Goal: Information Seeking & Learning: Check status

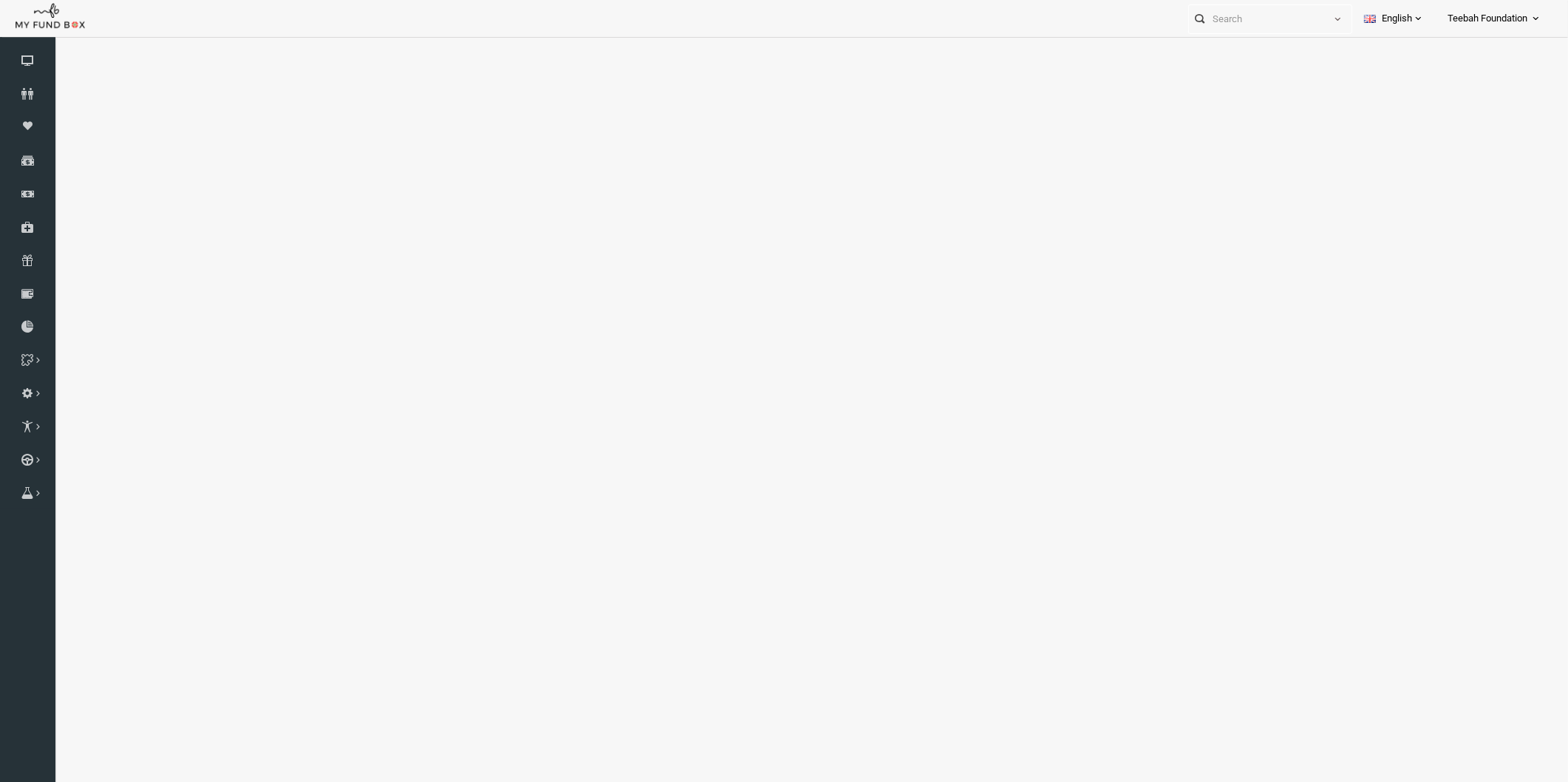
select select "100"
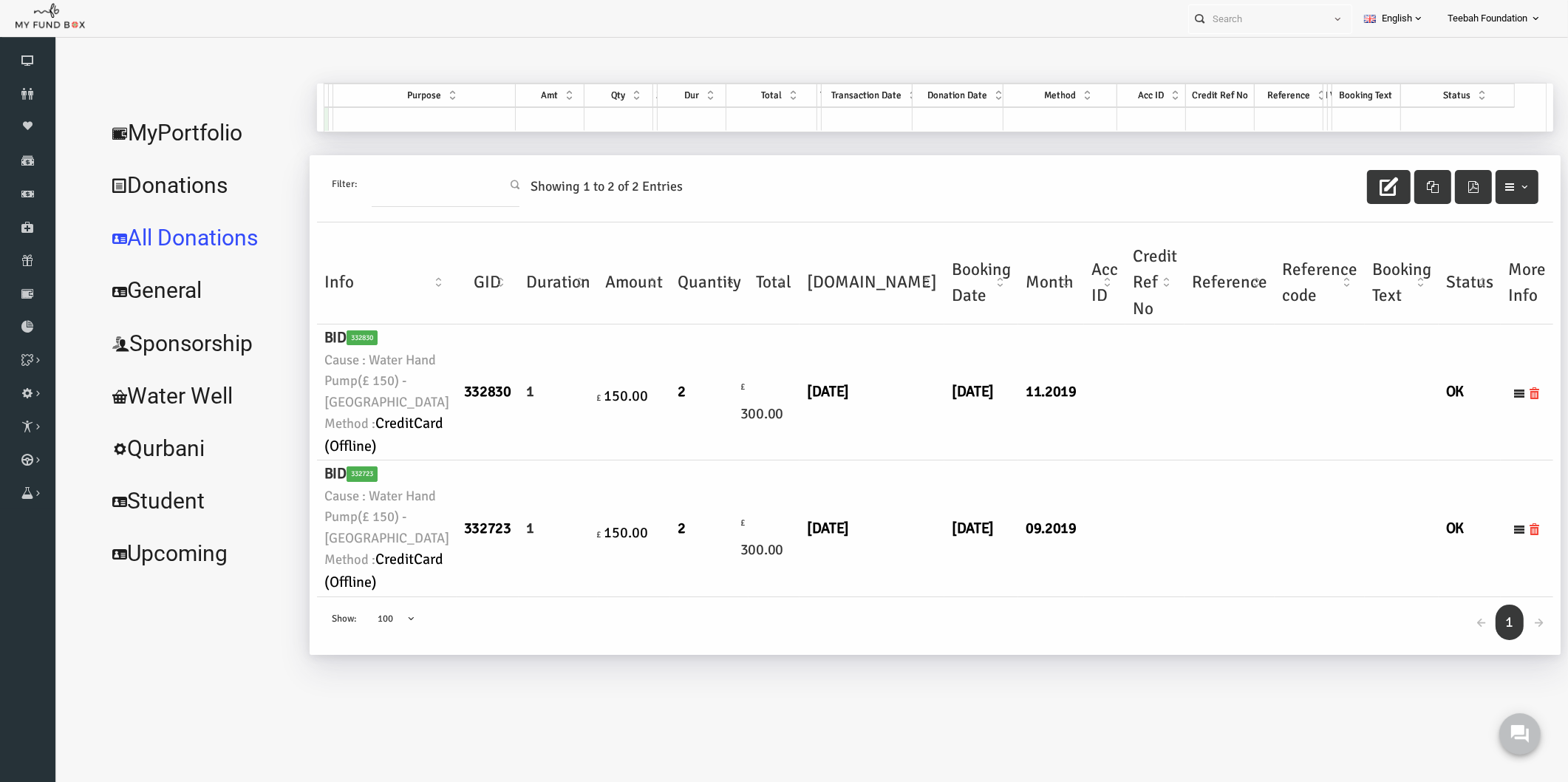
click at [114, 124] on link "MyPortfolio" at bounding box center [170, 132] width 203 height 53
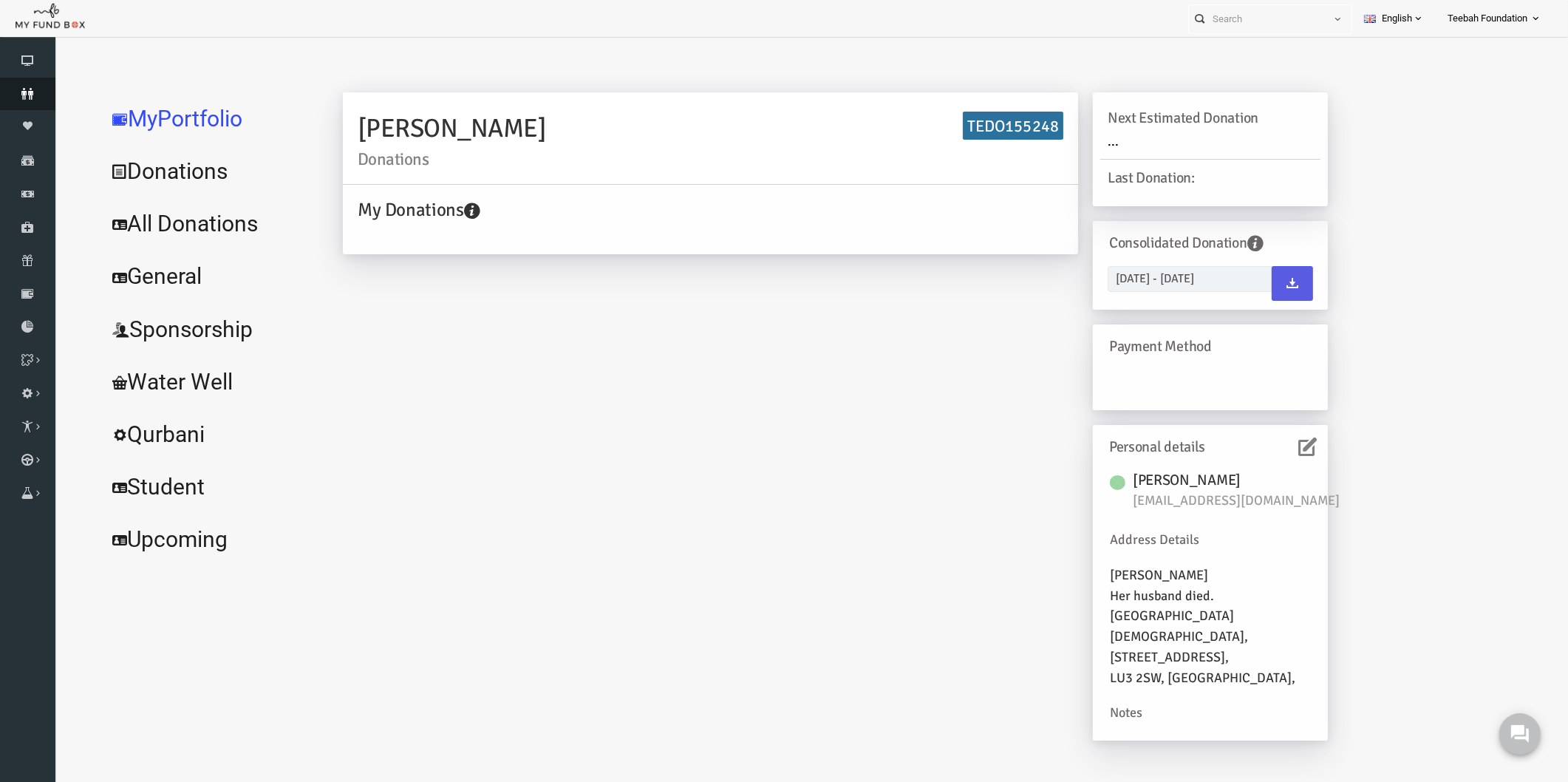
click at [30, 95] on icon at bounding box center [28, 93] width 55 height 12
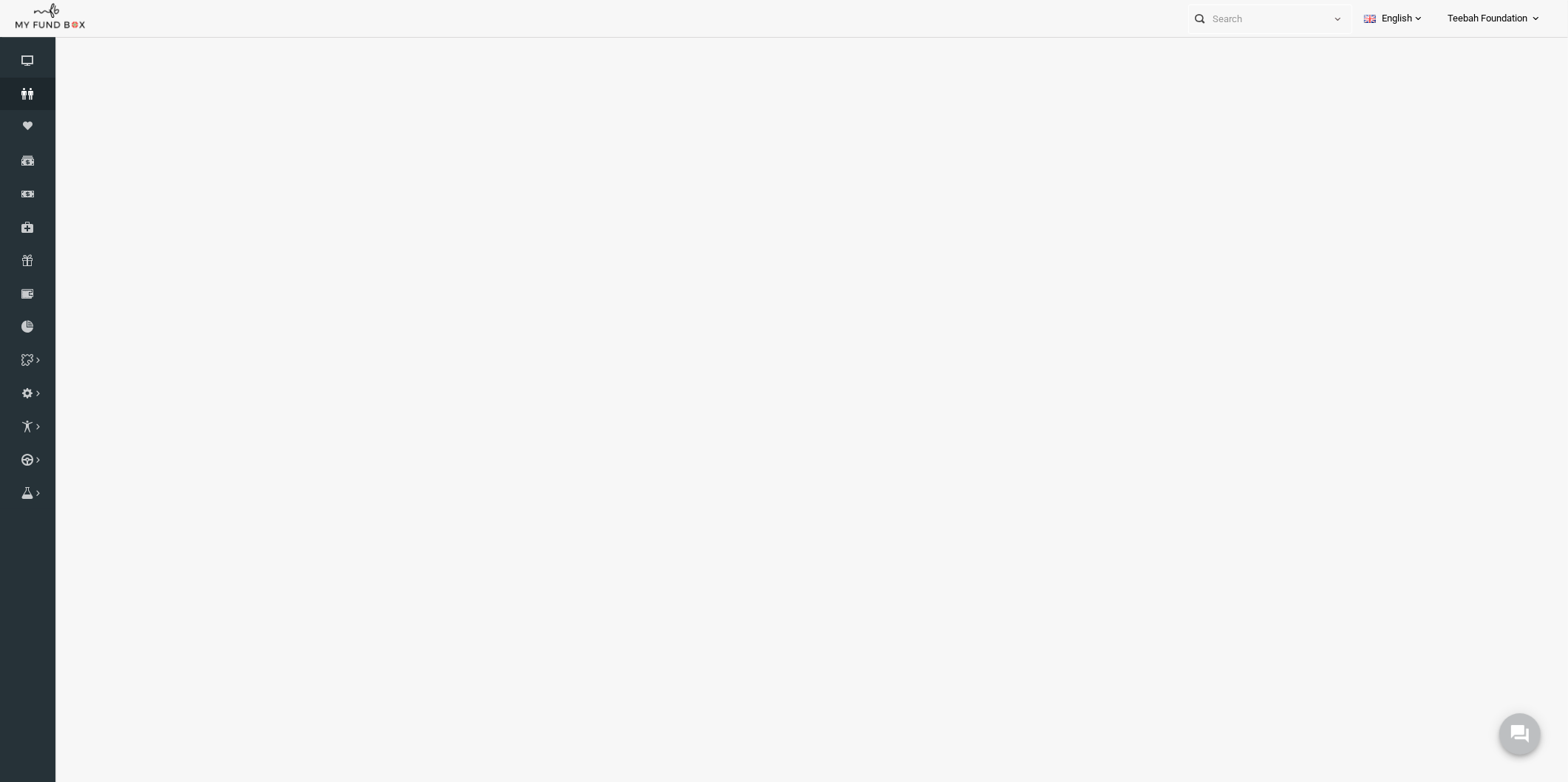
select select "100"
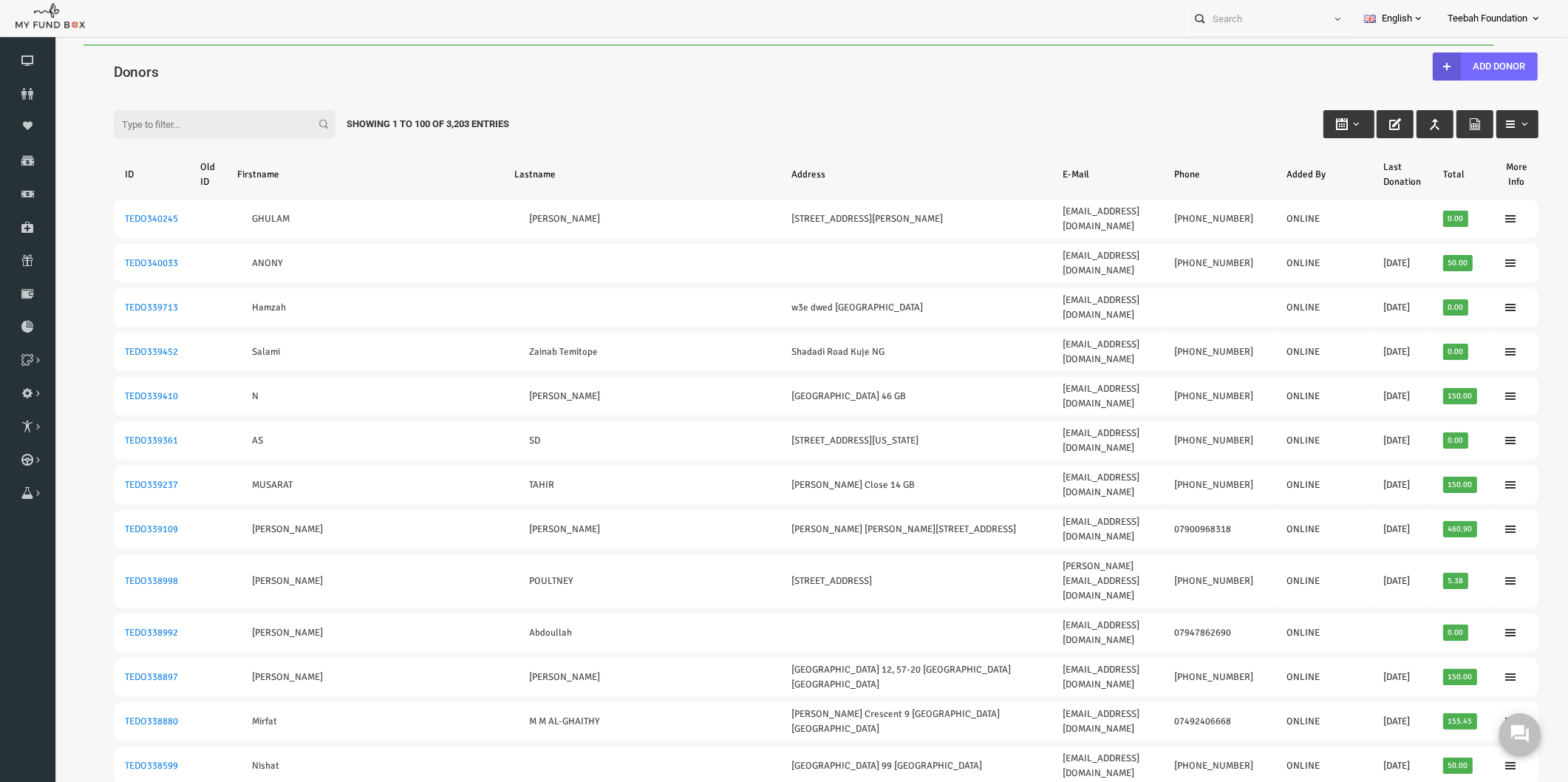
click at [193, 121] on input "Filter:" at bounding box center [194, 123] width 222 height 28
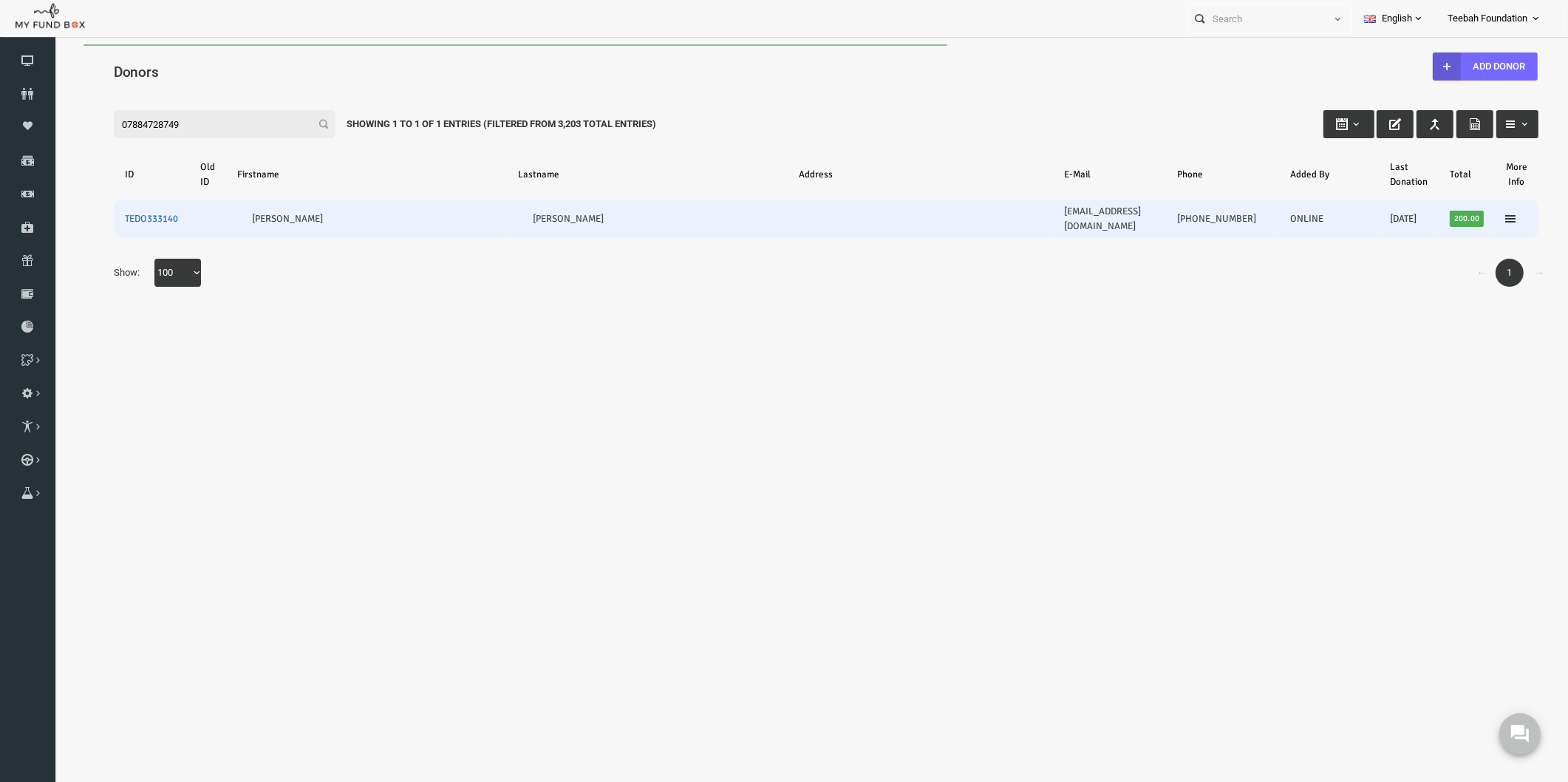
type input "07884728749"
click at [132, 213] on link "TEDO333140" at bounding box center [121, 218] width 53 height 12
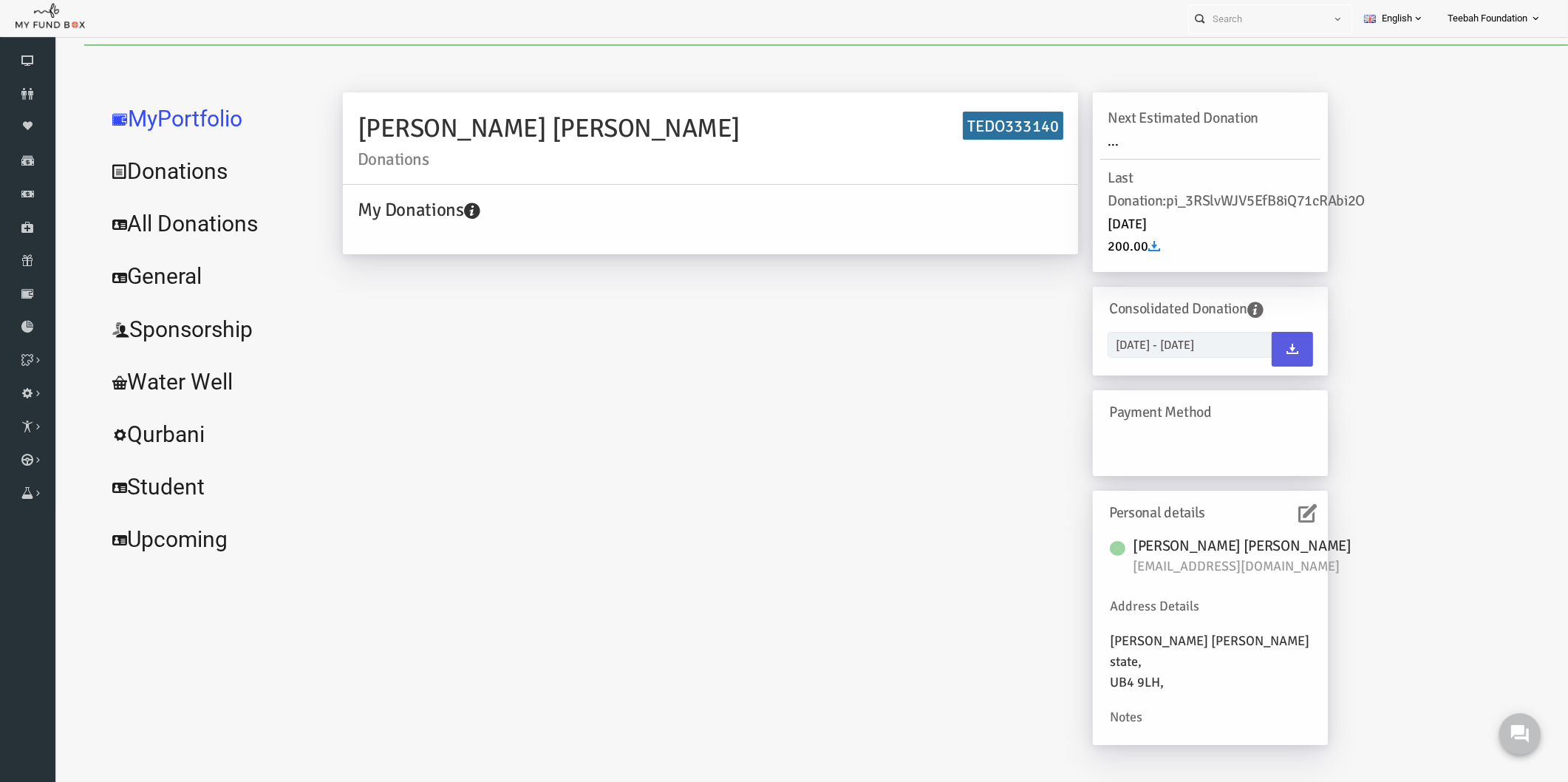
click at [209, 226] on link "All Donations" at bounding box center [180, 224] width 222 height 53
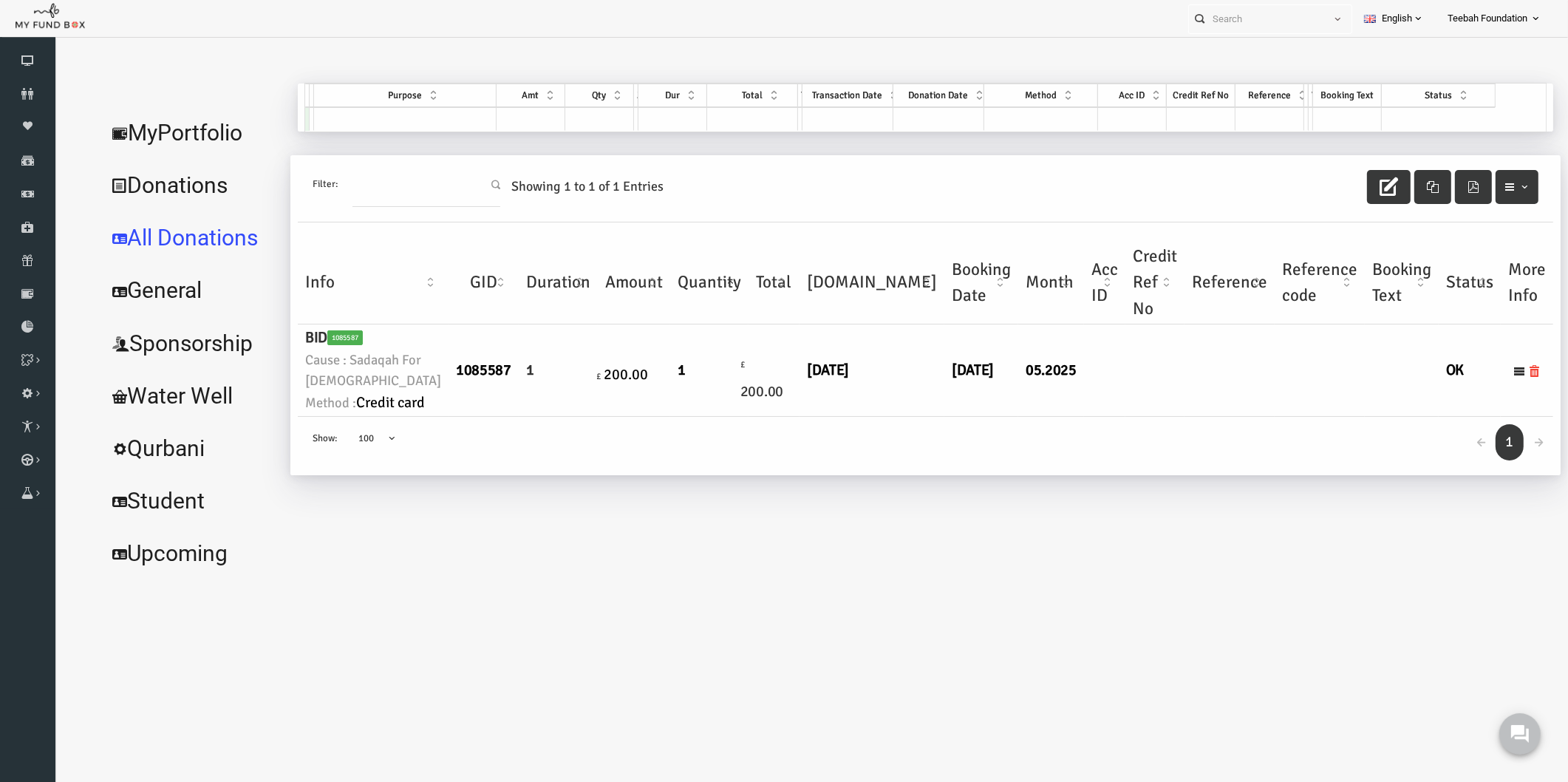
click at [1106, 475] on div "← 1 → Show: 10 25 50 100 100" at bounding box center [894, 446] width 1255 height 58
click at [1173, 660] on body "Donor Not Found Beneficiary Not Found Partner Not Found!!!! Please Fill out thi…" at bounding box center [795, 434] width 1483 height 779
click at [1154, 417] on td at bounding box center [1199, 370] width 90 height 92
click at [1095, 417] on td at bounding box center [1124, 370] width 59 height 92
click at [172, 116] on link "MyPortfolio" at bounding box center [161, 132] width 184 height 53
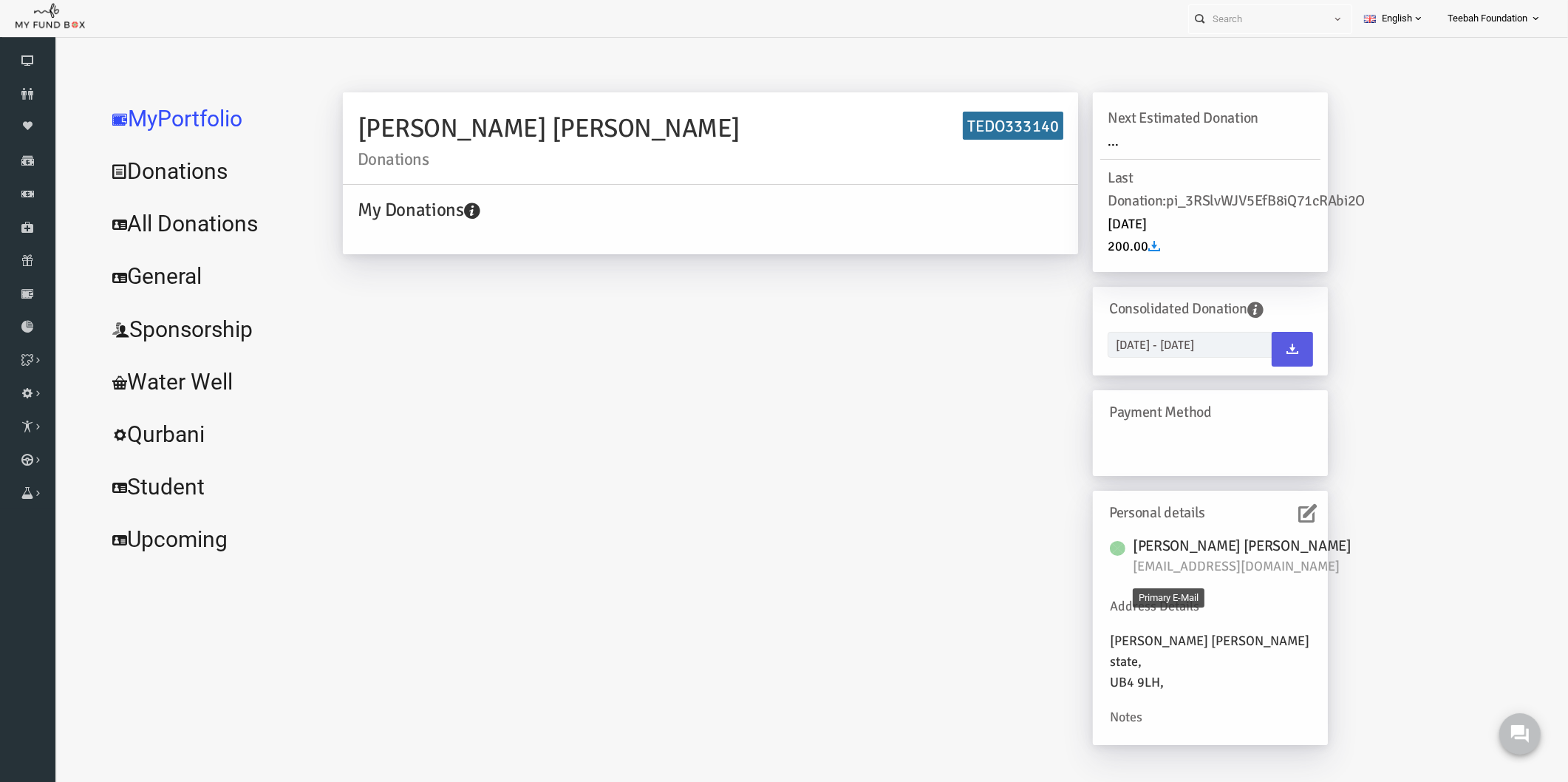
click at [1225, 573] on span "[EMAIL_ADDRESS][DOMAIN_NAME]" at bounding box center [1213, 566] width 222 height 21
copy div "[EMAIL_ADDRESS][DOMAIN_NAME]"
click at [15, 96] on icon at bounding box center [28, 93] width 55 height 12
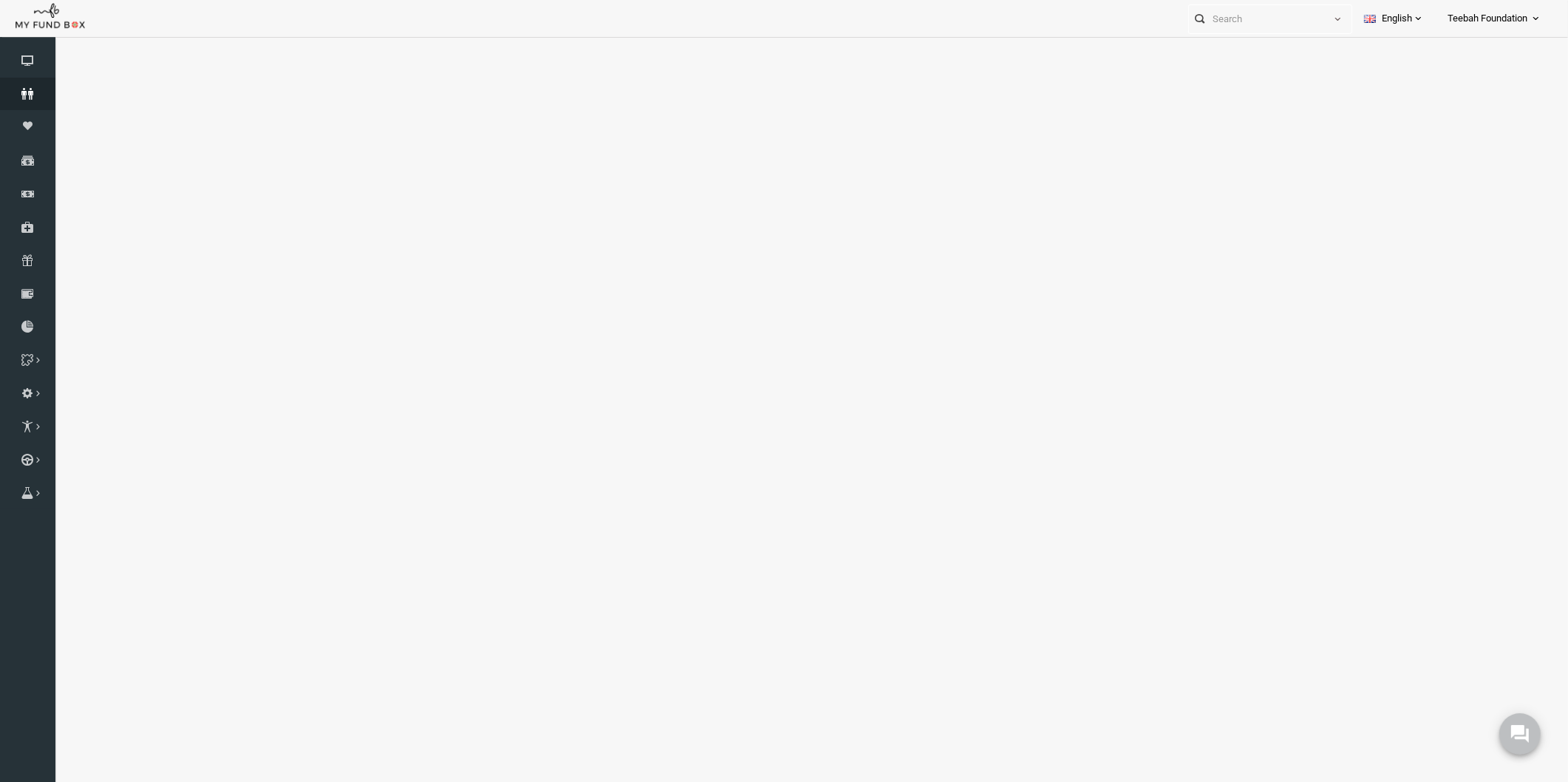
select select "100"
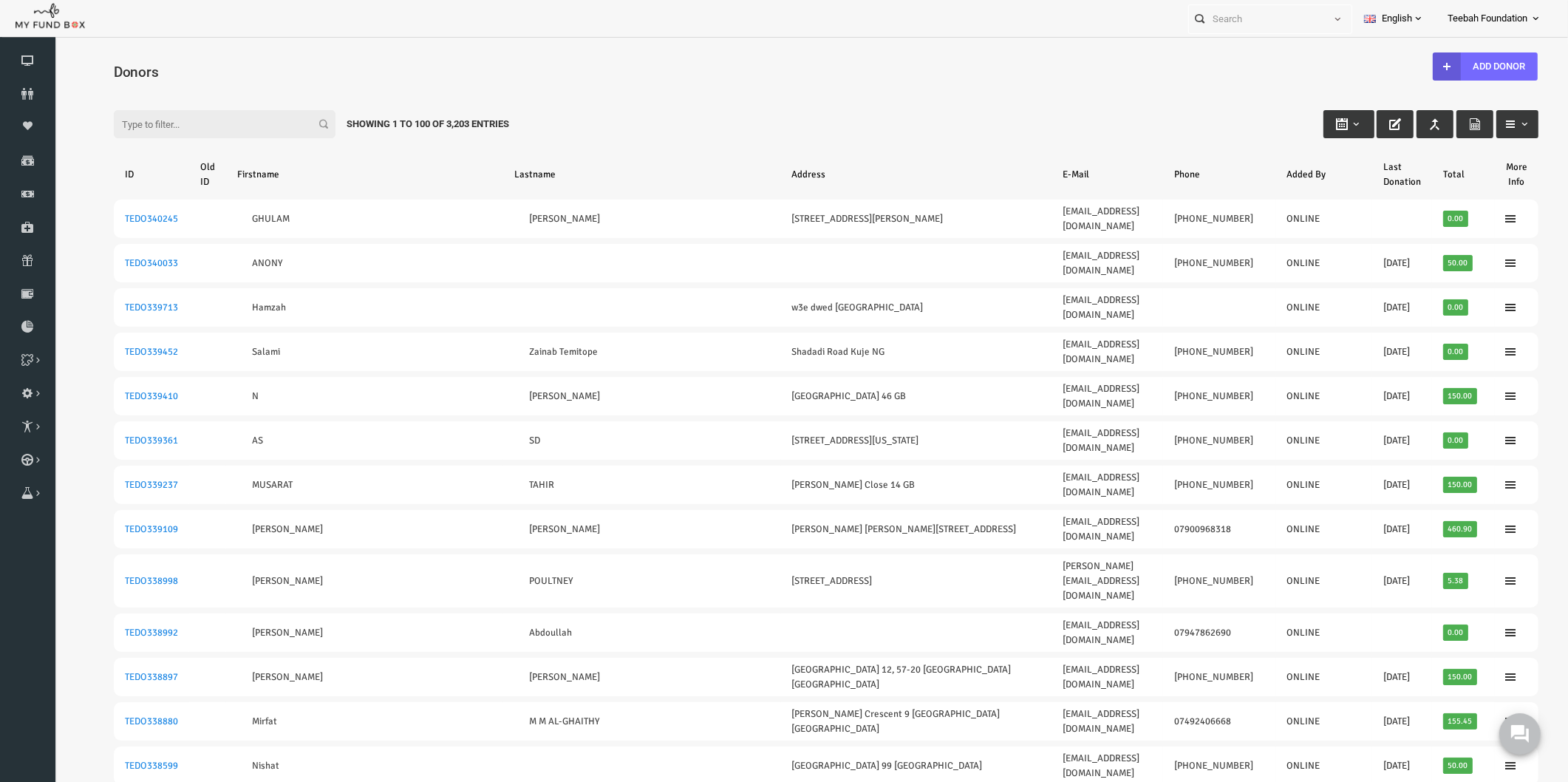
click at [174, 128] on input "Filter:" at bounding box center [194, 123] width 222 height 28
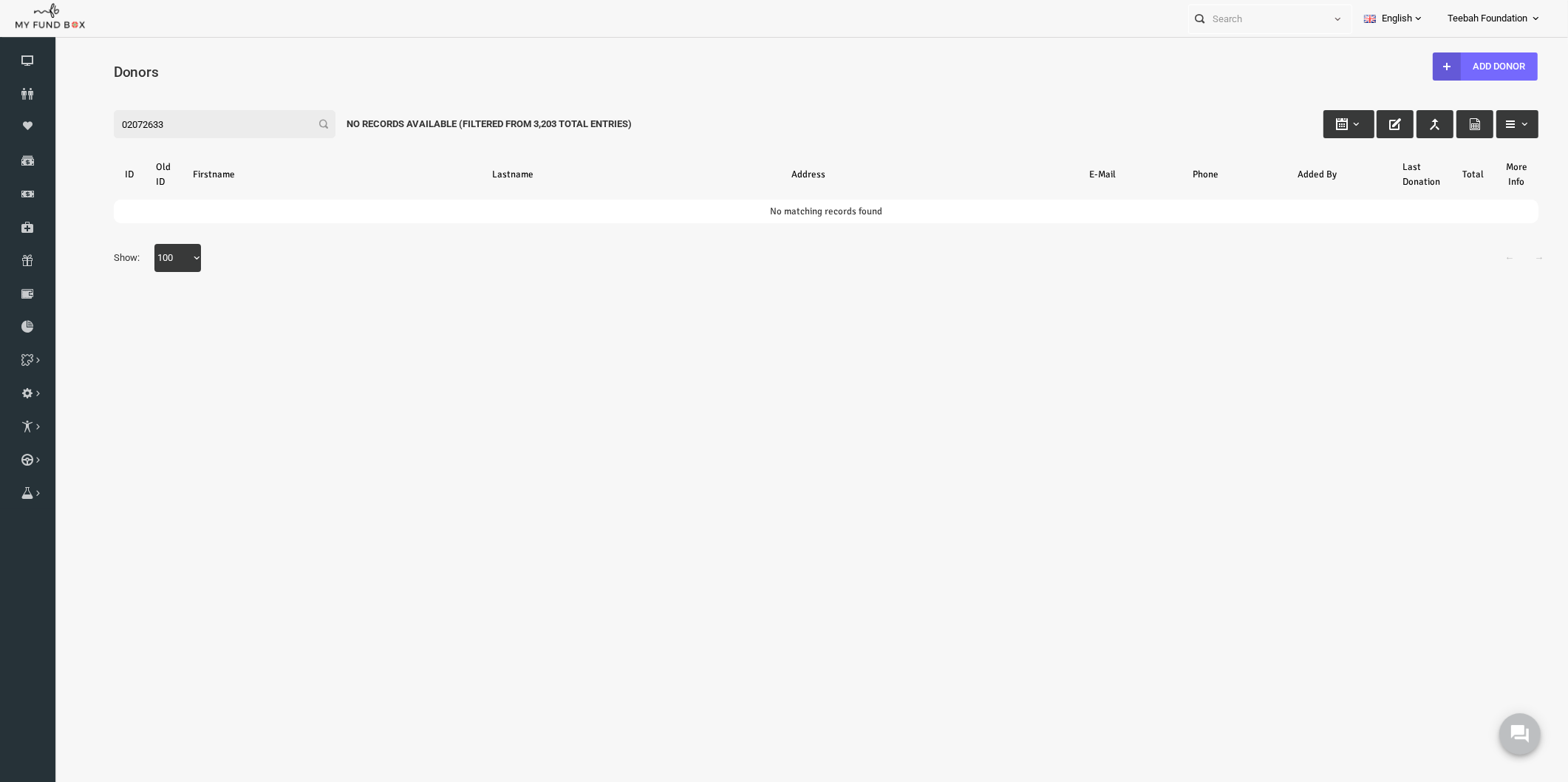
type input "02072633"
